Goal: Task Accomplishment & Management: Complete application form

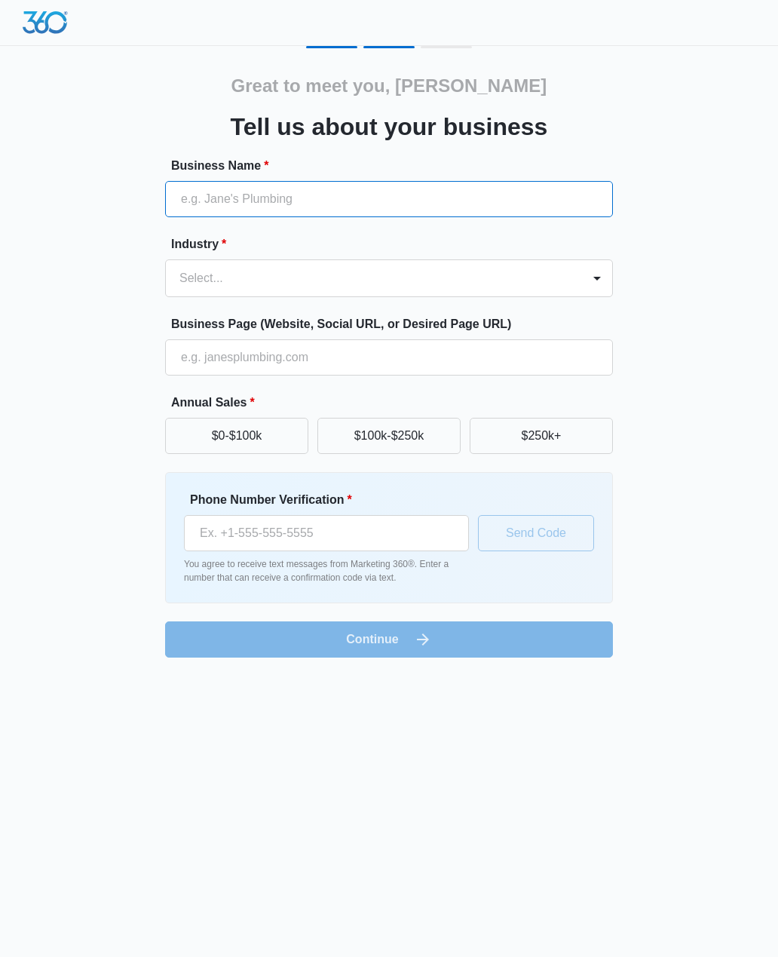
click at [246, 203] on input "Business Name *" at bounding box center [389, 199] width 448 height 36
type input "Sabor Mexicano"
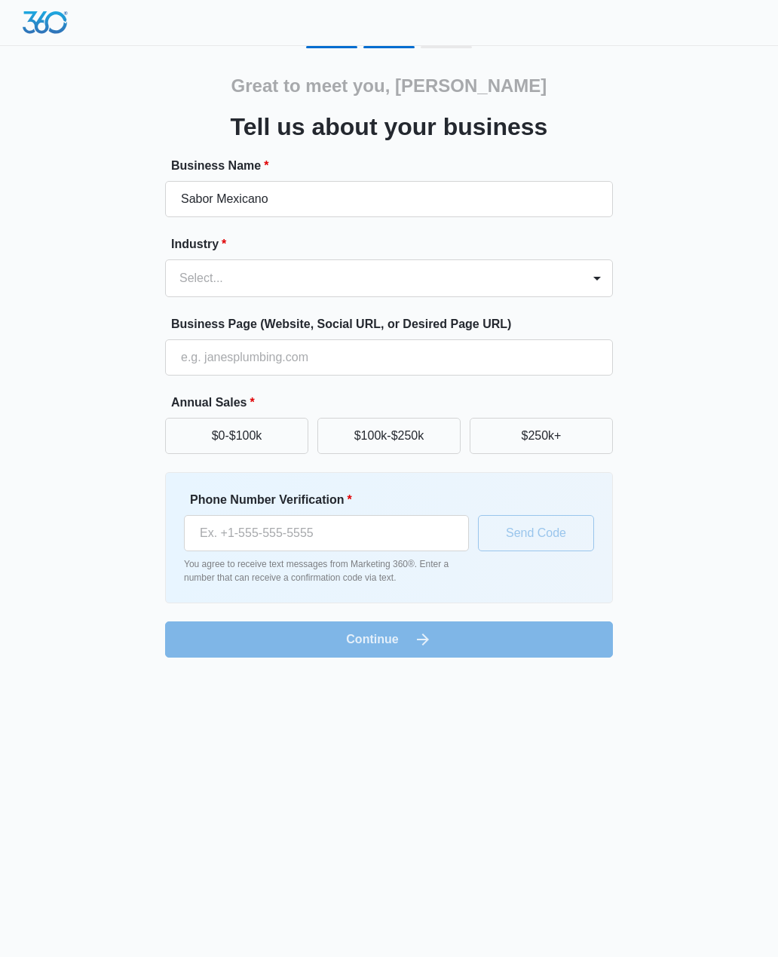
click at [513, 276] on div at bounding box center [370, 278] width 383 height 21
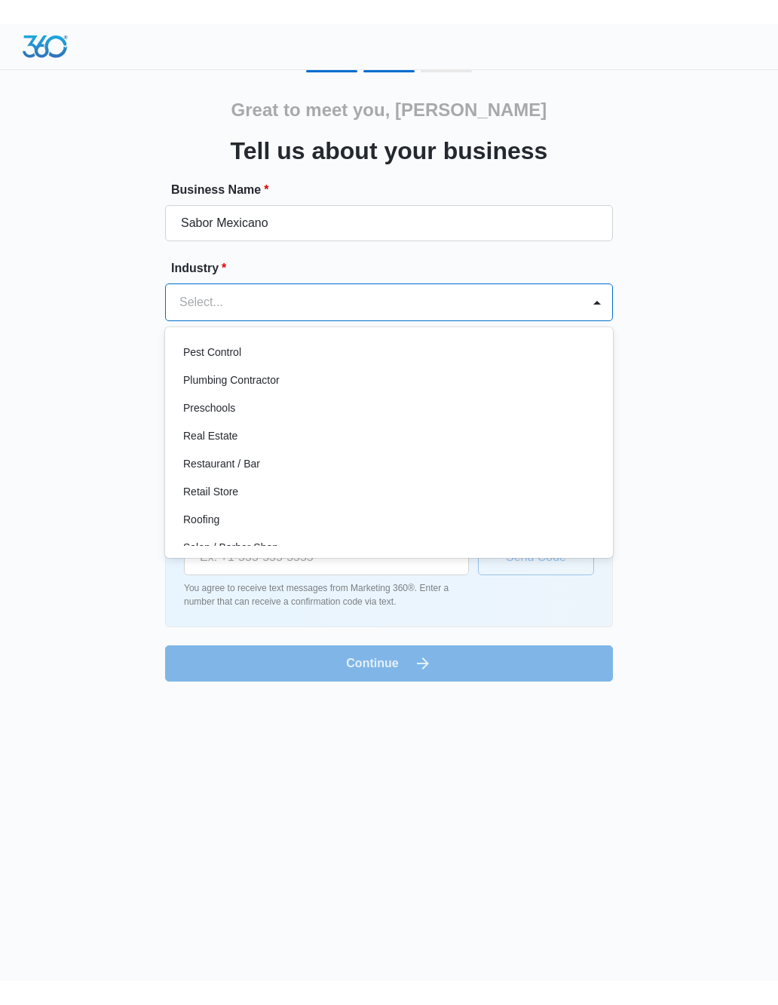
scroll to position [981, 0]
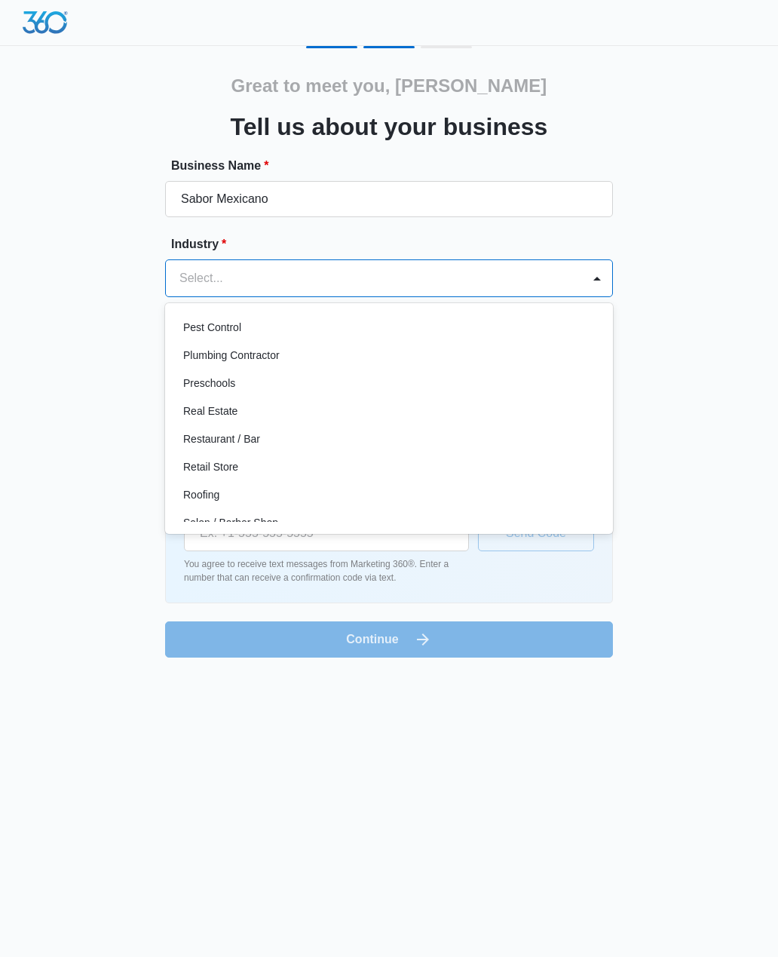
click at [467, 440] on div "Restaurant / Bar" at bounding box center [387, 439] width 409 height 16
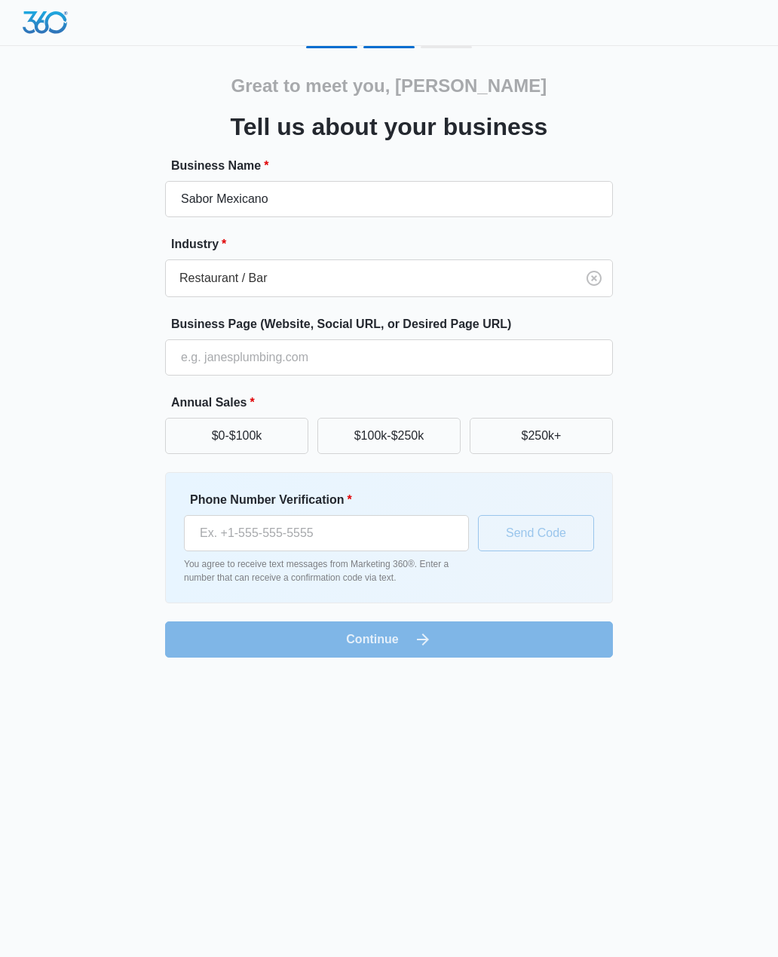
click at [197, 83] on div "Great to meet you, [PERSON_NAME] Tell us about your business Business Name * Sa…" at bounding box center [389, 364] width 448 height 585
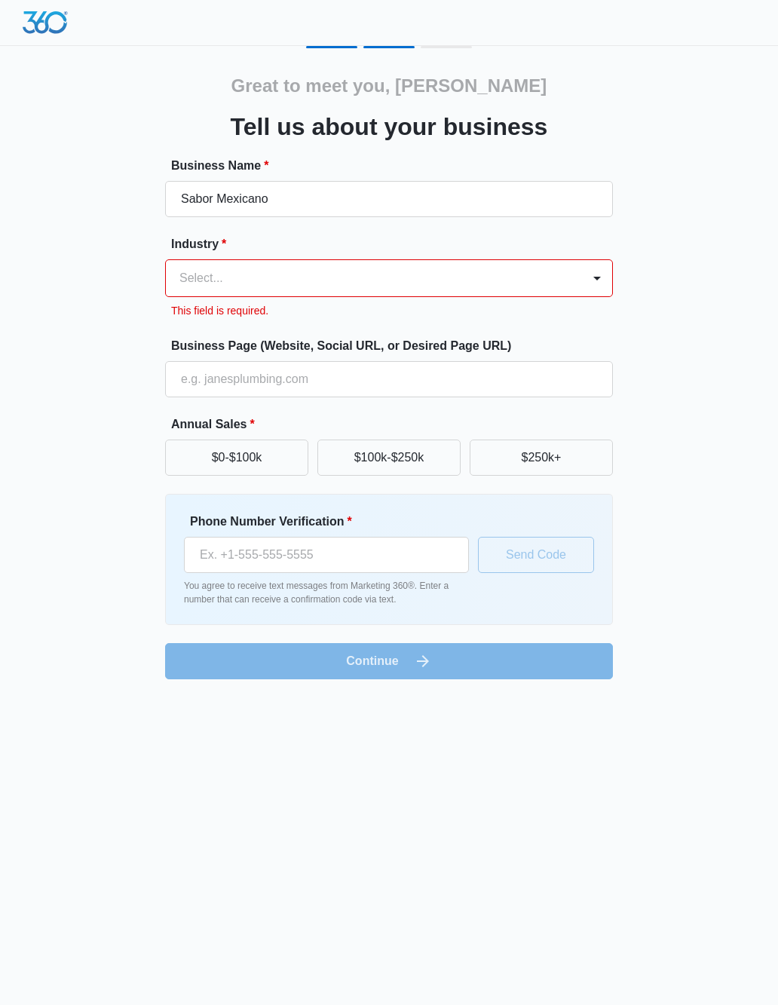
click at [592, 265] on div at bounding box center [597, 278] width 30 height 36
type input "f"
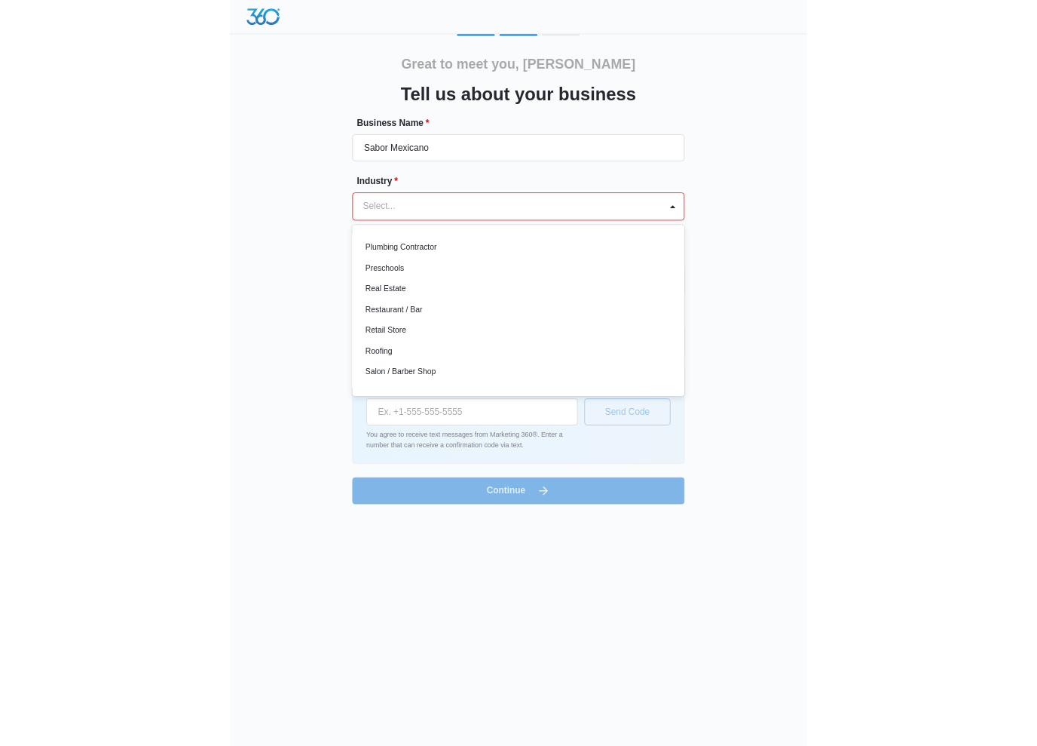
scroll to position [1019, 0]
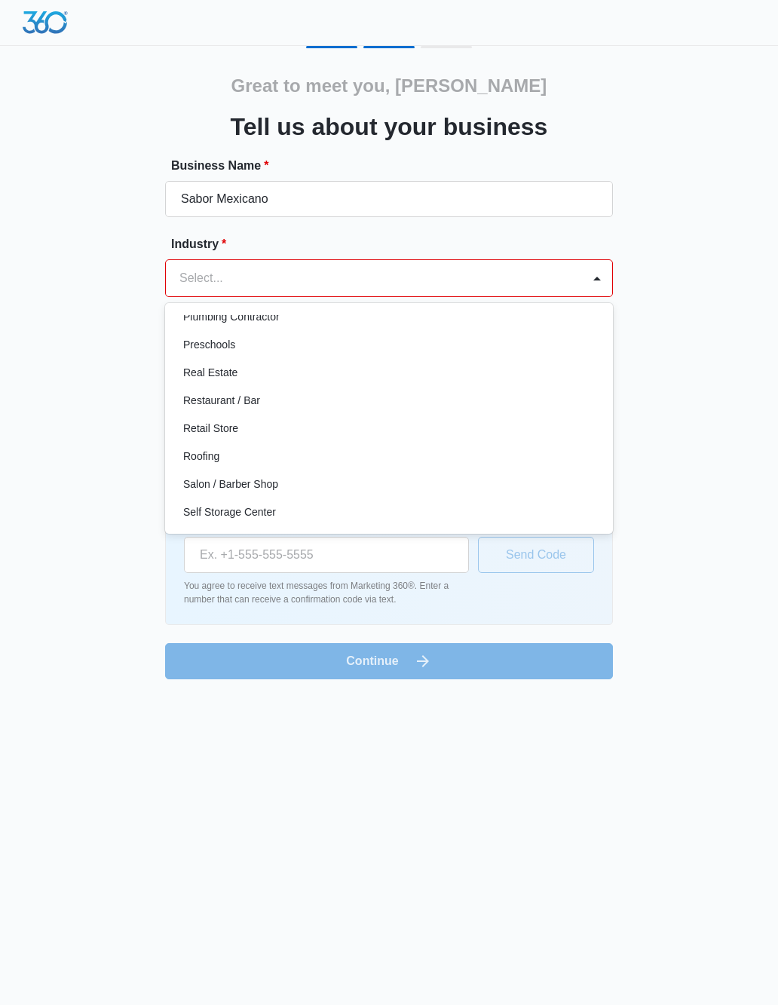
click at [470, 396] on div "Restaurant / Bar" at bounding box center [387, 401] width 409 height 16
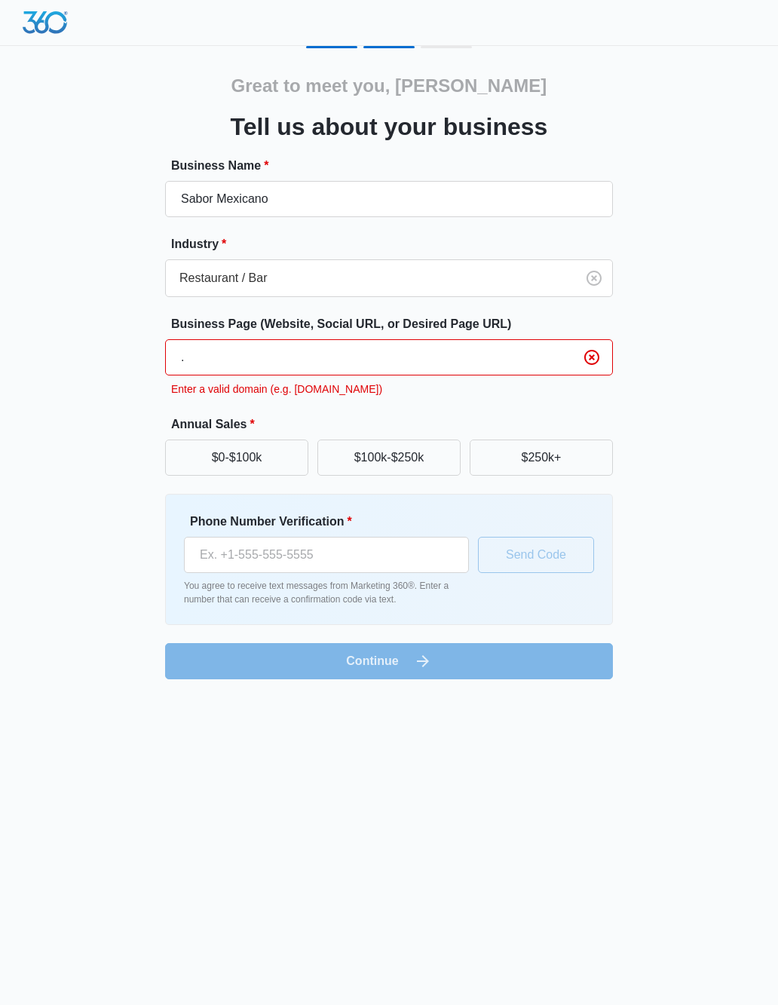
type input "."
click at [595, 357] on icon "Clear" at bounding box center [592, 357] width 18 height 18
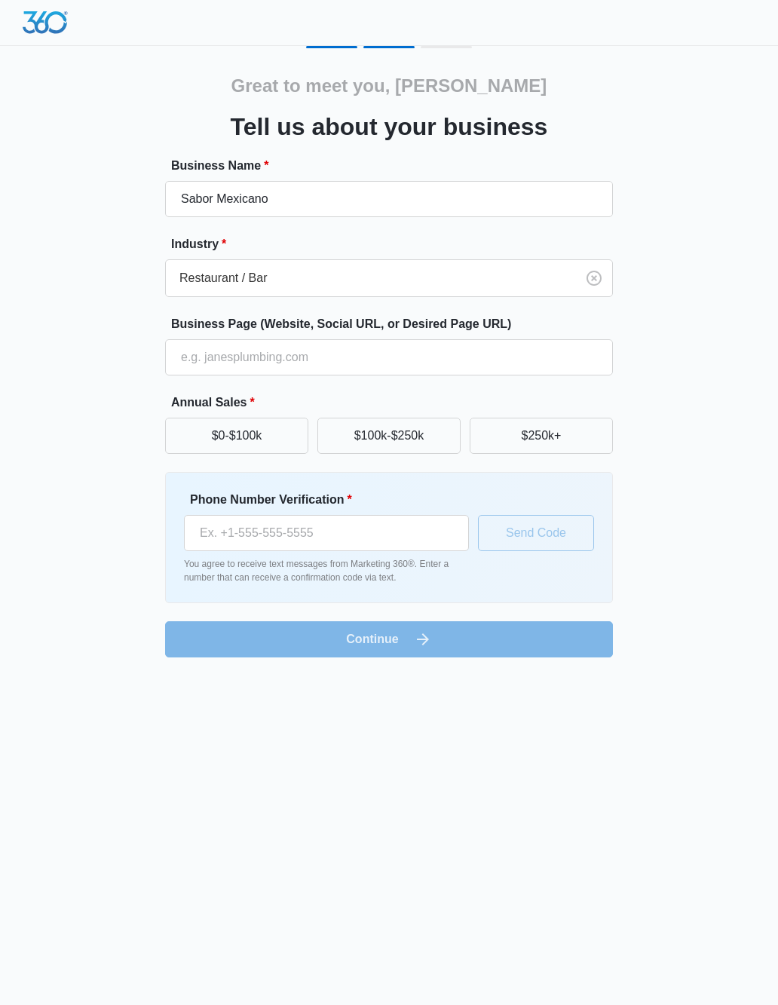
click at [664, 415] on div "Great to meet you, [PERSON_NAME] Tell us about your business Business Name * Sa…" at bounding box center [389, 351] width 739 height 611
click at [547, 353] on input "Business Page (Website, Social URL, or Desired Page URL)" at bounding box center [389, 357] width 448 height 36
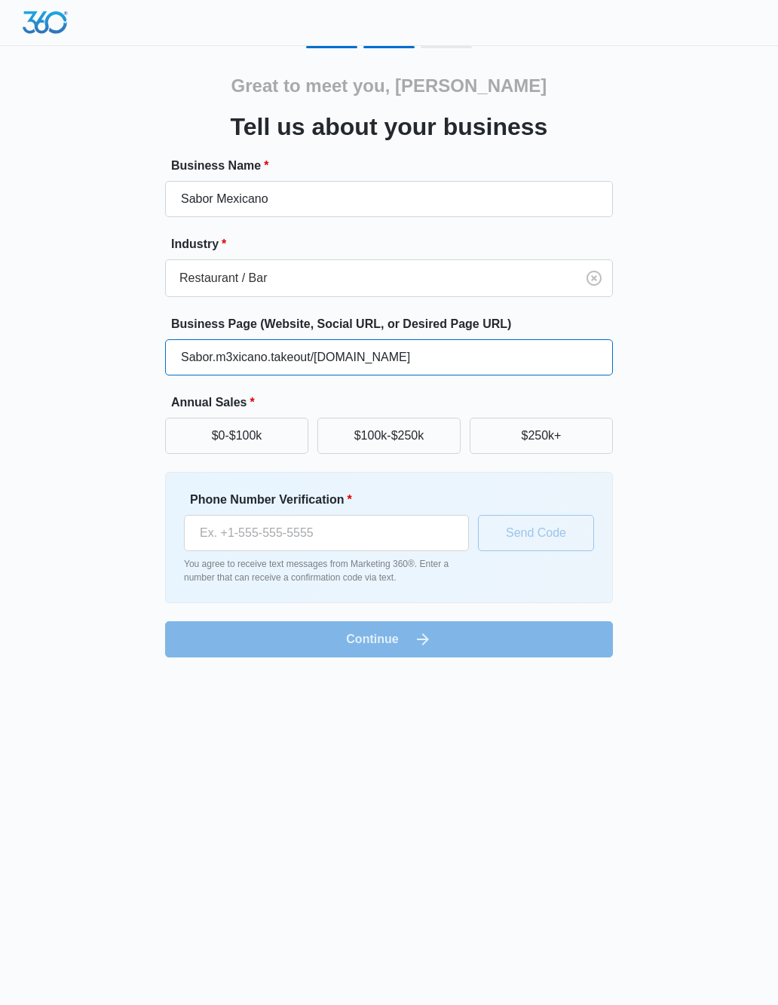
click at [269, 360] on input "Sabor.m3xicano.takeout/[DOMAIN_NAME]" at bounding box center [389, 357] width 448 height 36
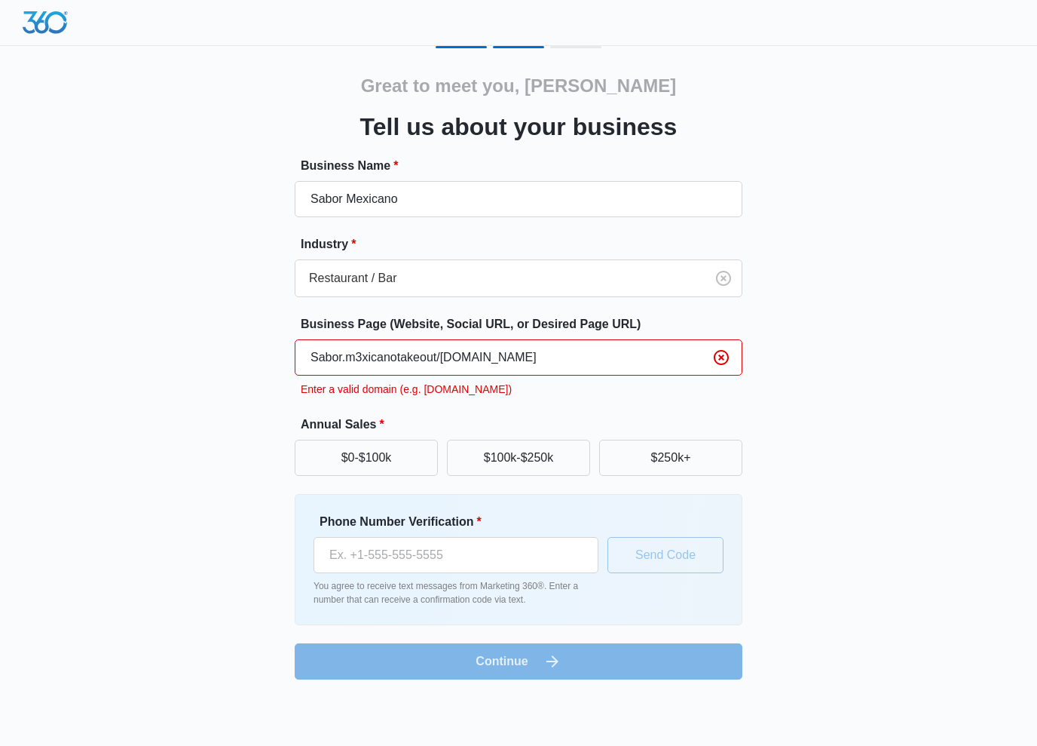
type input "Sabor.m3xicanotakeout/[DOMAIN_NAME]"
click at [638, 732] on body "Great to meet you, [PERSON_NAME] Tell us about your business Business Name * Sa…" at bounding box center [518, 373] width 1037 height 746
